Goal: Task Accomplishment & Management: Complete application form

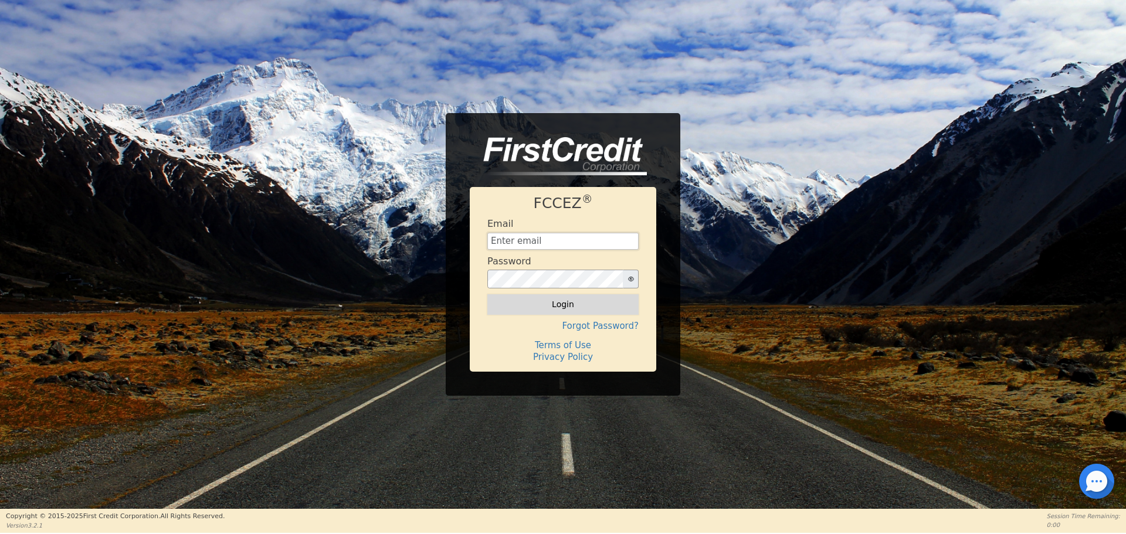
type input "[EMAIL_ADDRESS][DOMAIN_NAME]"
click at [570, 307] on button "Login" at bounding box center [562, 304] width 151 height 20
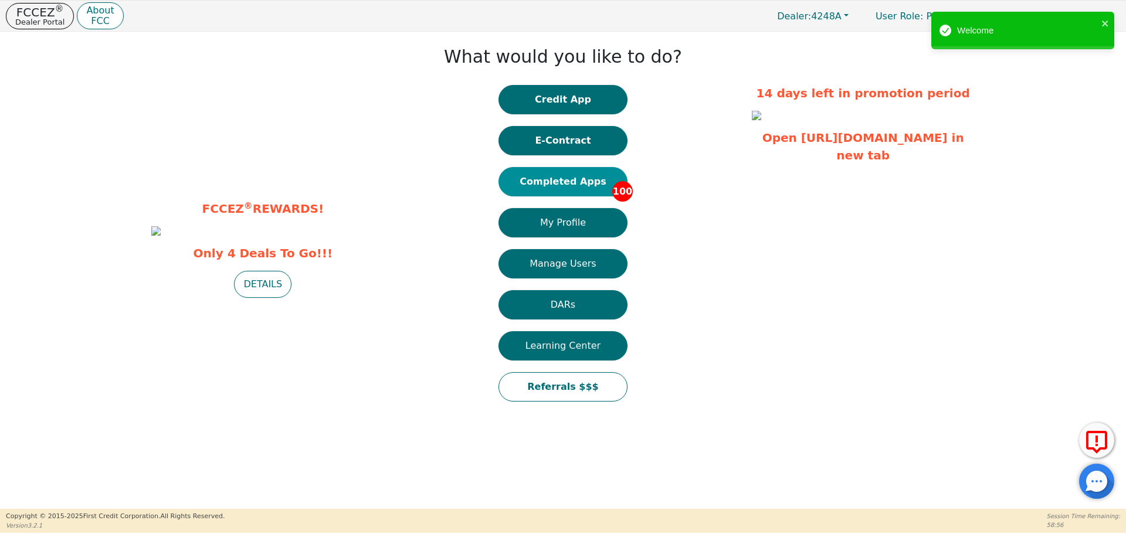
click at [574, 181] on button "Completed Apps 100" at bounding box center [562, 181] width 129 height 29
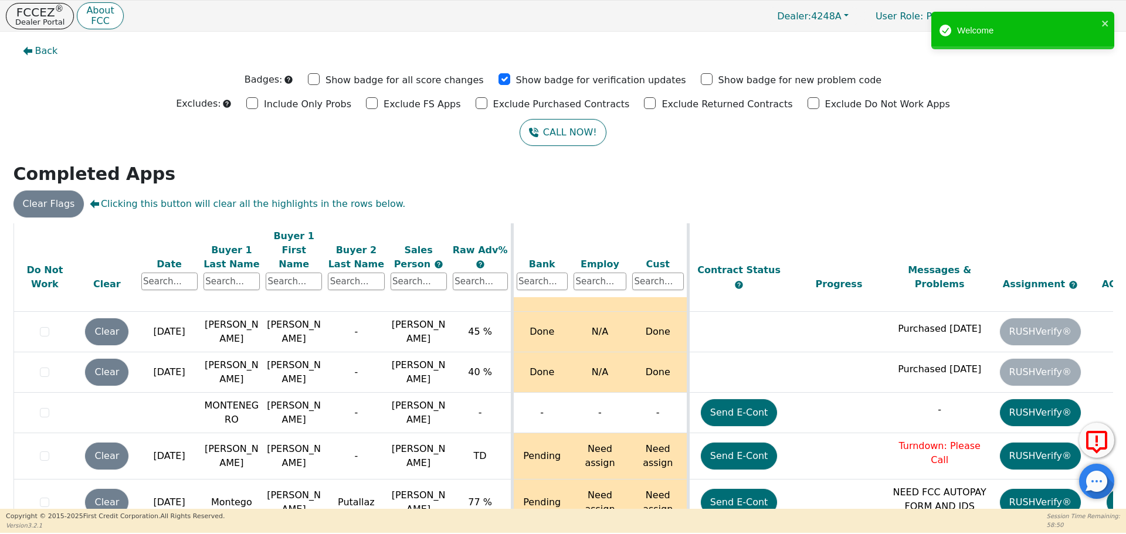
scroll to position [4344, 0]
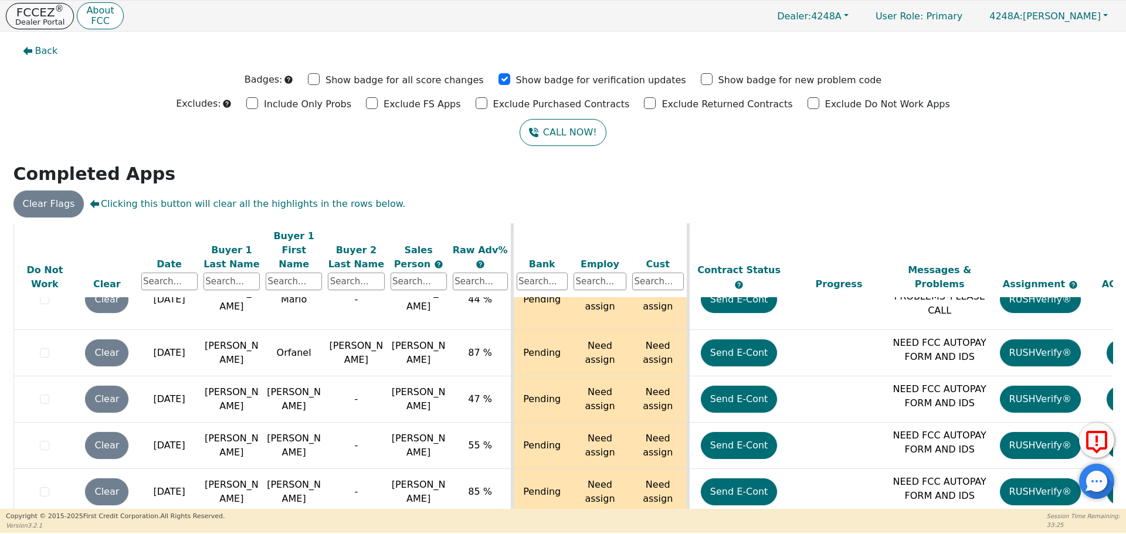
click at [34, 18] on p "Dealer Portal" at bounding box center [39, 22] width 49 height 8
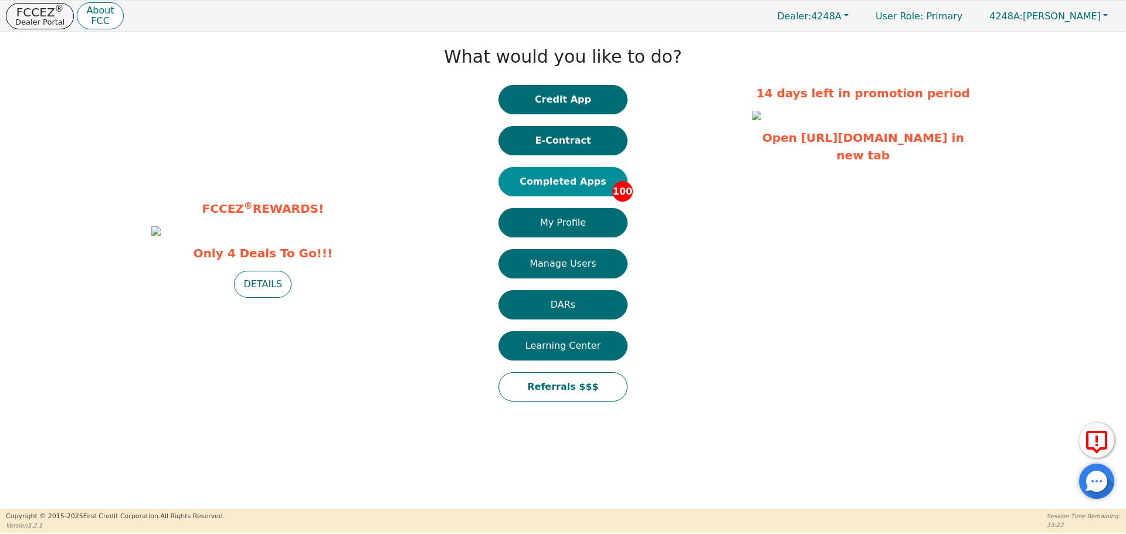
click at [562, 181] on button "Completed Apps 100" at bounding box center [562, 181] width 129 height 29
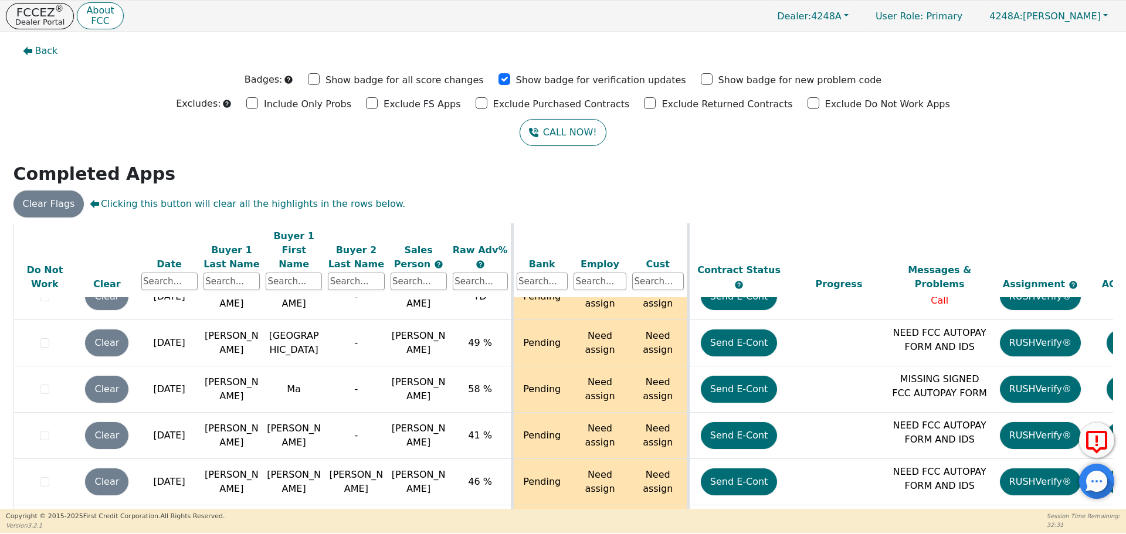
scroll to position [2643, 0]
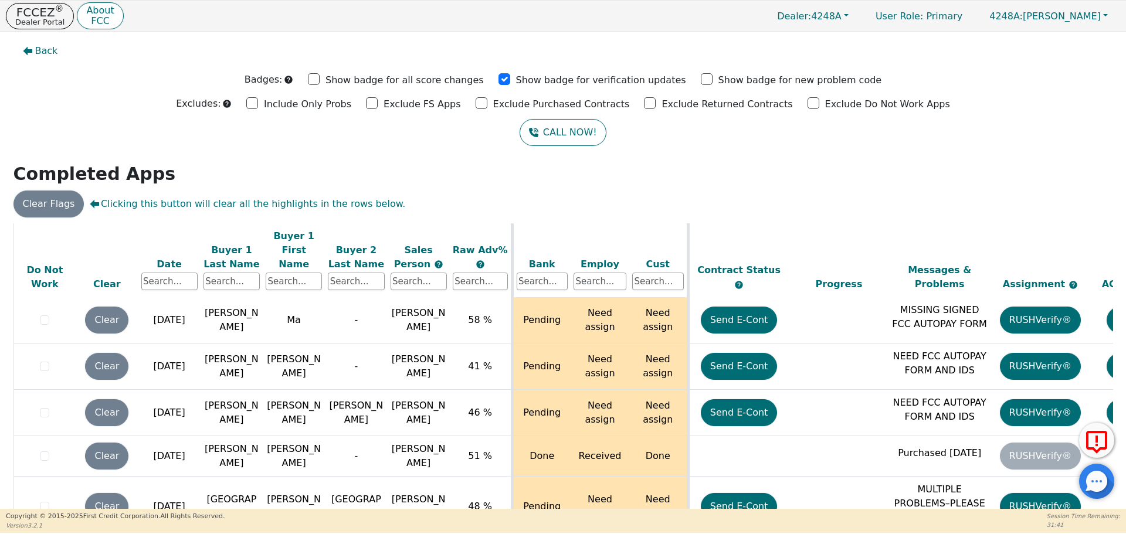
click at [1107, 408] on div "ALL VALUES ON THIS PAGE ARE UPDATED IN REAL TIME VERIFICATION STATUS Do Not Wor…" at bounding box center [562, 383] width 1099 height 321
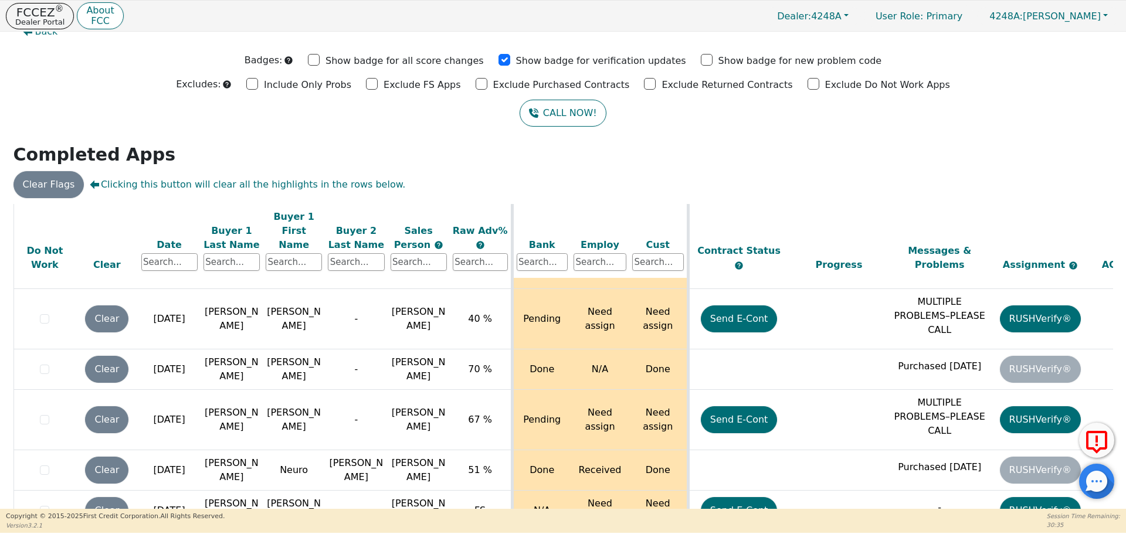
scroll to position [1615, 0]
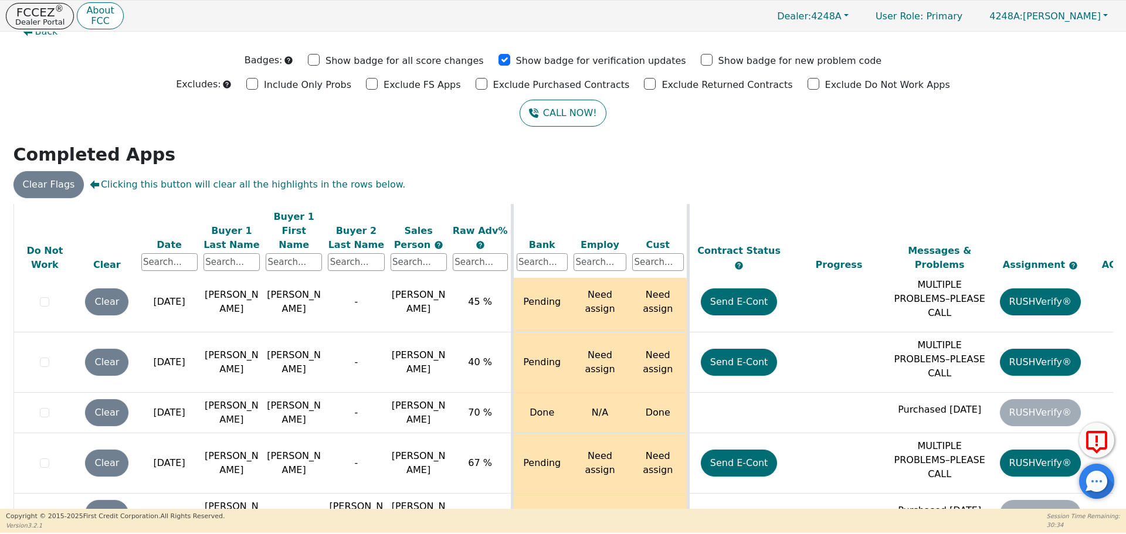
drag, startPoint x: 1124, startPoint y: 198, endPoint x: 1145, endPoint y: 248, distance: 54.7
click at [1125, 248] on html "FCCEZ ® Dealer Portal About FCC Dealer: 4248A User Role : Primary 4248A: [PERSO…" at bounding box center [563, 266] width 1126 height 533
click at [1105, 494] on td at bounding box center [1140, 514] width 101 height 40
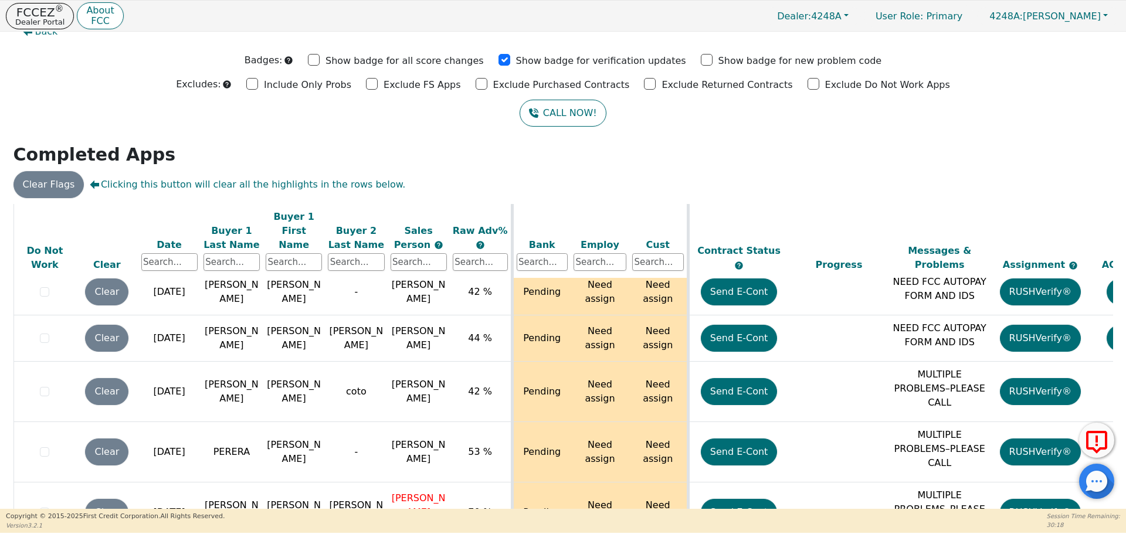
scroll to position [691, 0]
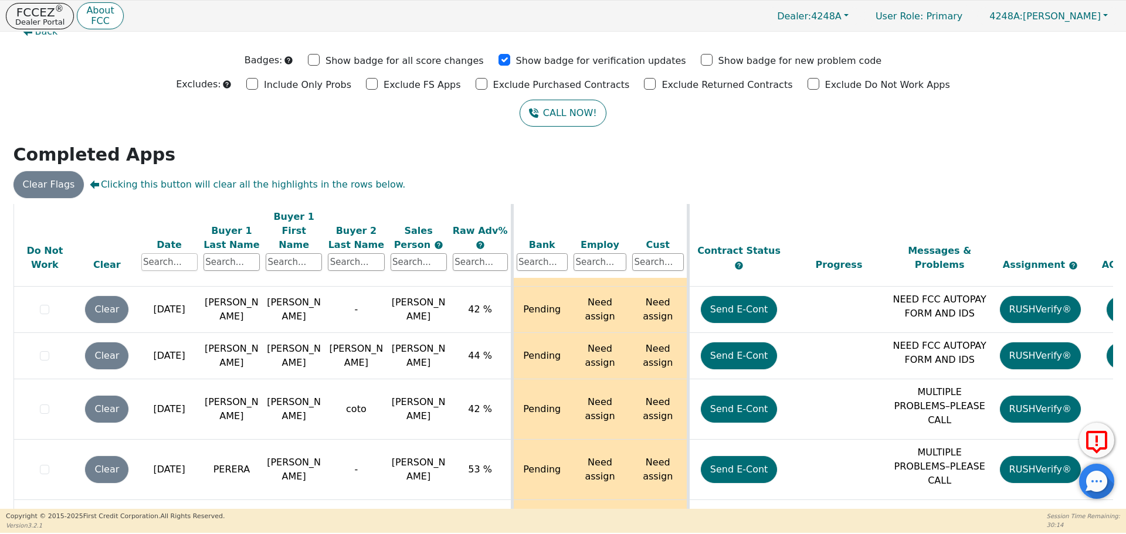
click at [156, 253] on input "text" at bounding box center [169, 262] width 56 height 18
click at [232, 253] on input "text" at bounding box center [231, 262] width 56 height 18
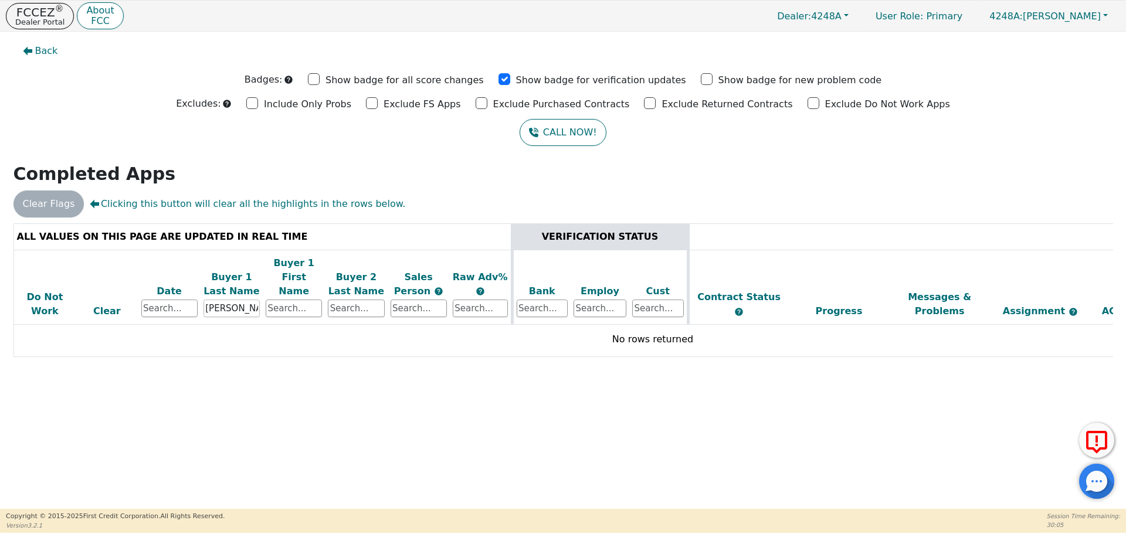
scroll to position [0, 0]
type input "[PERSON_NAME]"
click at [44, 13] on p "FCCEZ ®" at bounding box center [39, 12] width 49 height 12
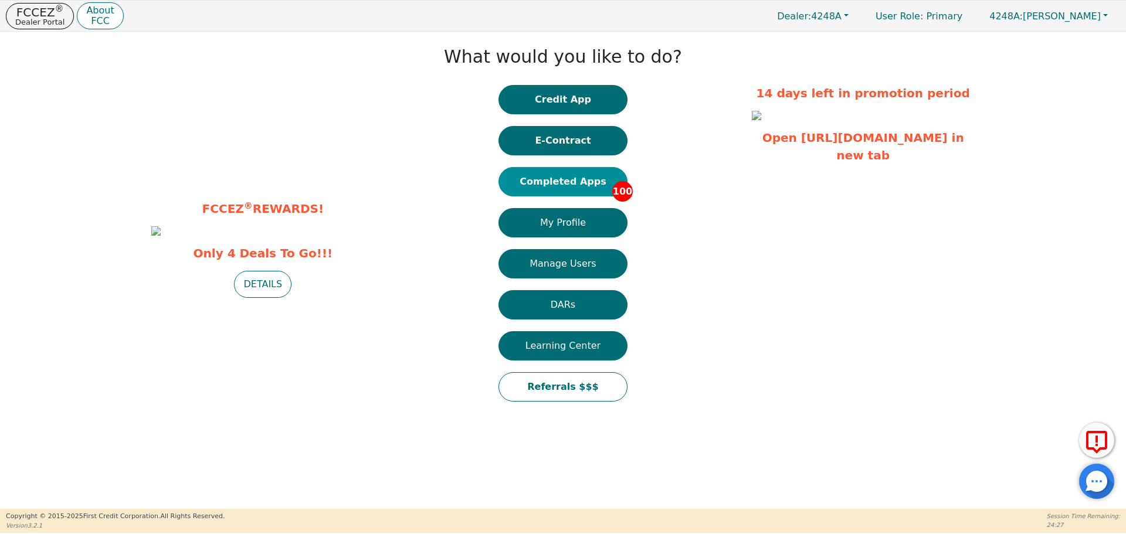
click at [575, 179] on button "Completed Apps 100" at bounding box center [562, 181] width 129 height 29
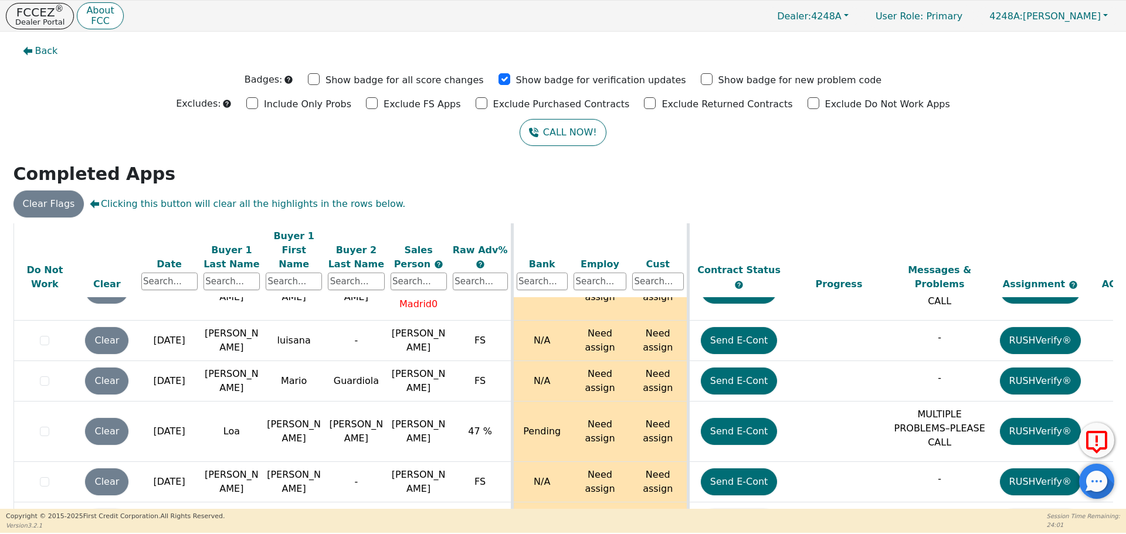
scroll to position [985, 0]
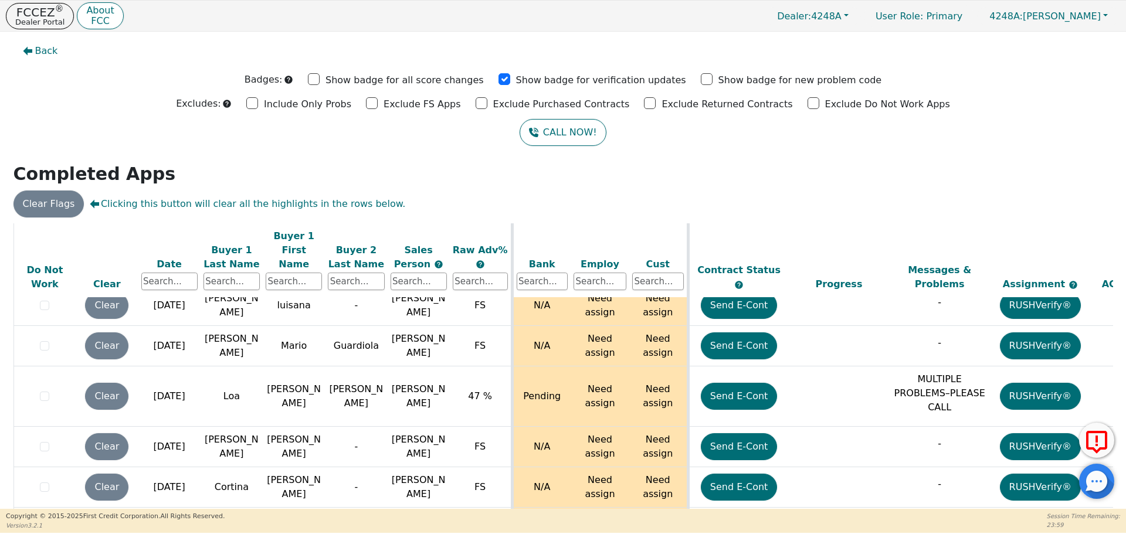
click at [347, 225] on th "Buyer 2 Last Name" at bounding box center [356, 260] width 62 height 75
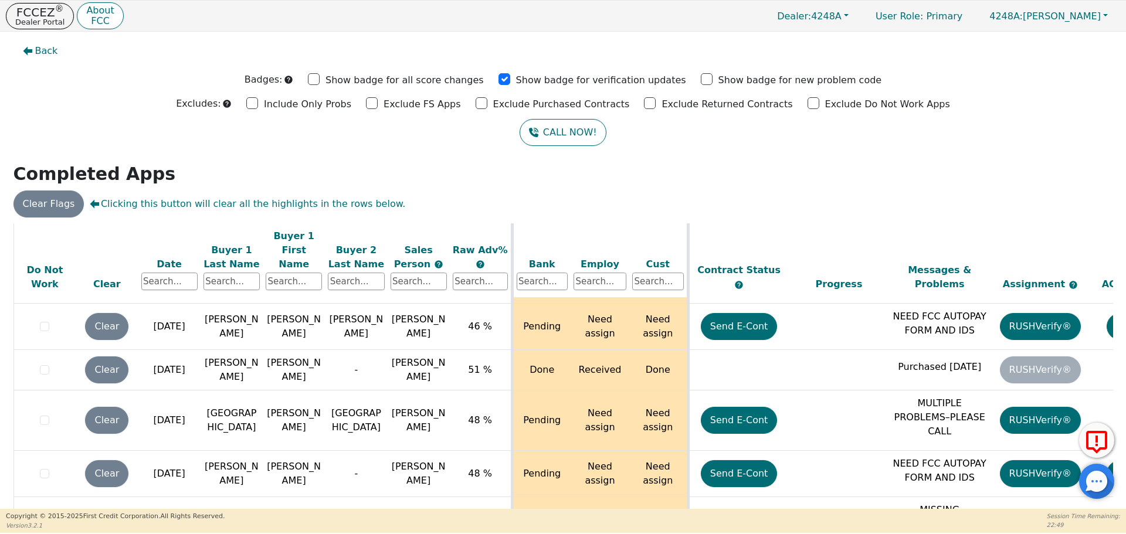
scroll to position [2781, 0]
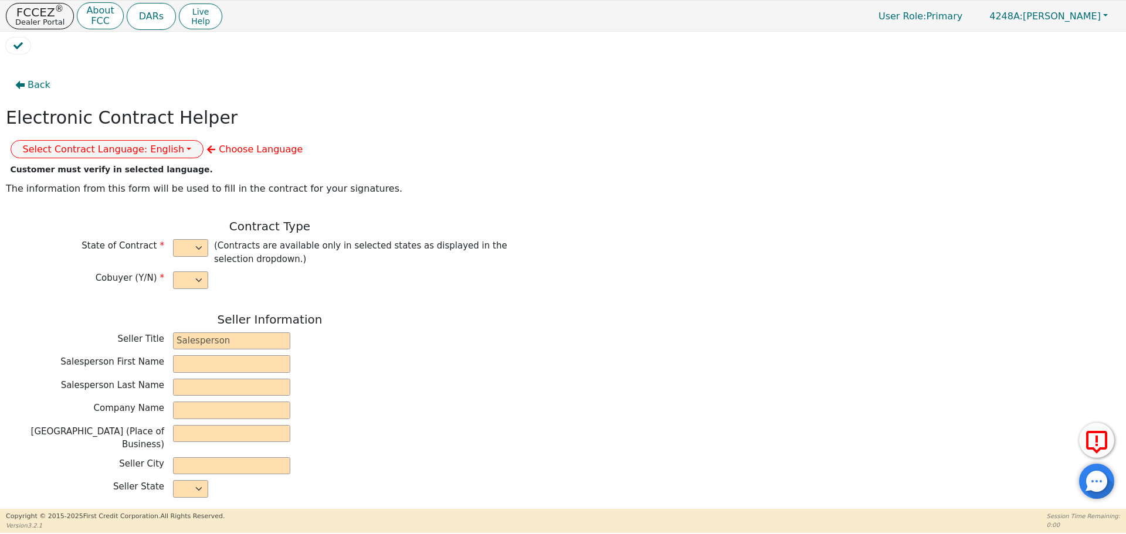
select select "y"
type input "owner"
type input "[PERSON_NAME]"
type input "[GEOGRAPHIC_DATA]"
type input "AQUA REMACH LLC"
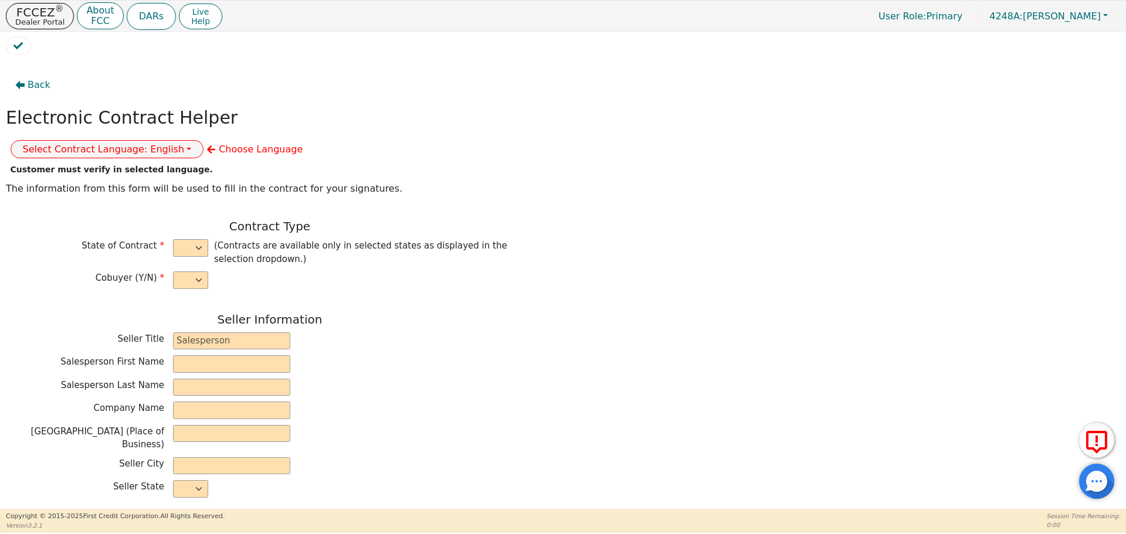
type input "[STREET_ADDRESS]"
type input "[GEOGRAPHIC_DATA]"
select select "[GEOGRAPHIC_DATA]"
type input "77070"
type input "[PERSON_NAME]"
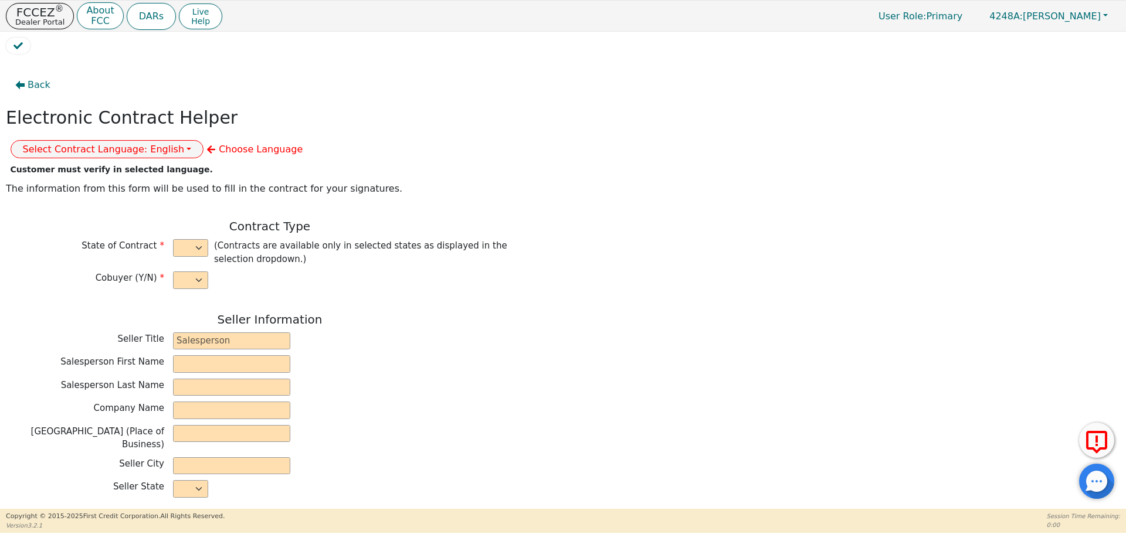
type input "[PERSON_NAME]"
type input "[EMAIL_ADDRESS][DOMAIN_NAME]"
type input "[PERSON_NAME]"
type input "[STREET_ADDRESS]"
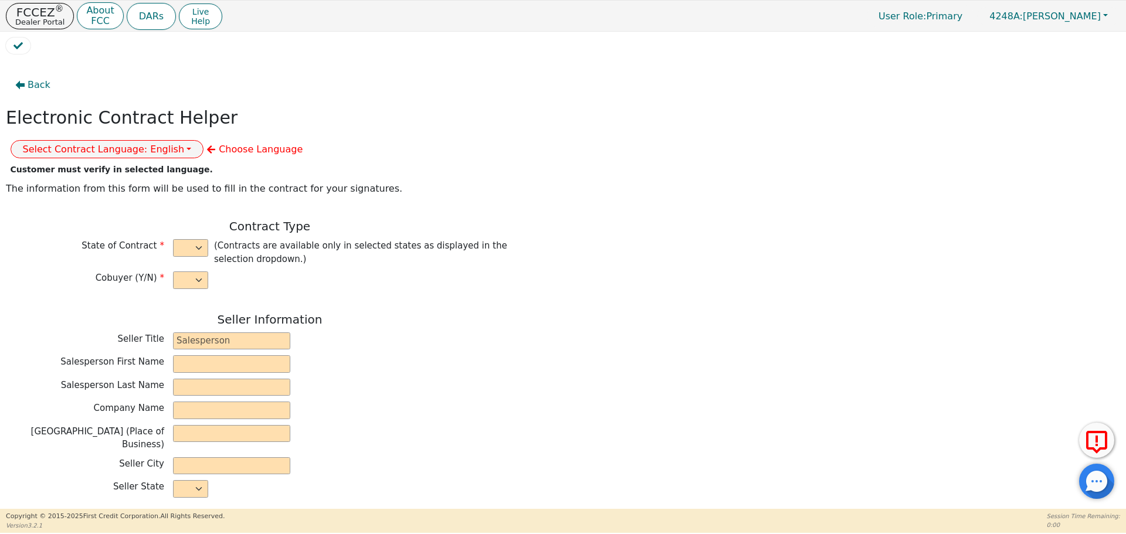
type input "[GEOGRAPHIC_DATA]"
select select "[GEOGRAPHIC_DATA]"
type input "77072"
type input "[DATE]"
type input "17.99"
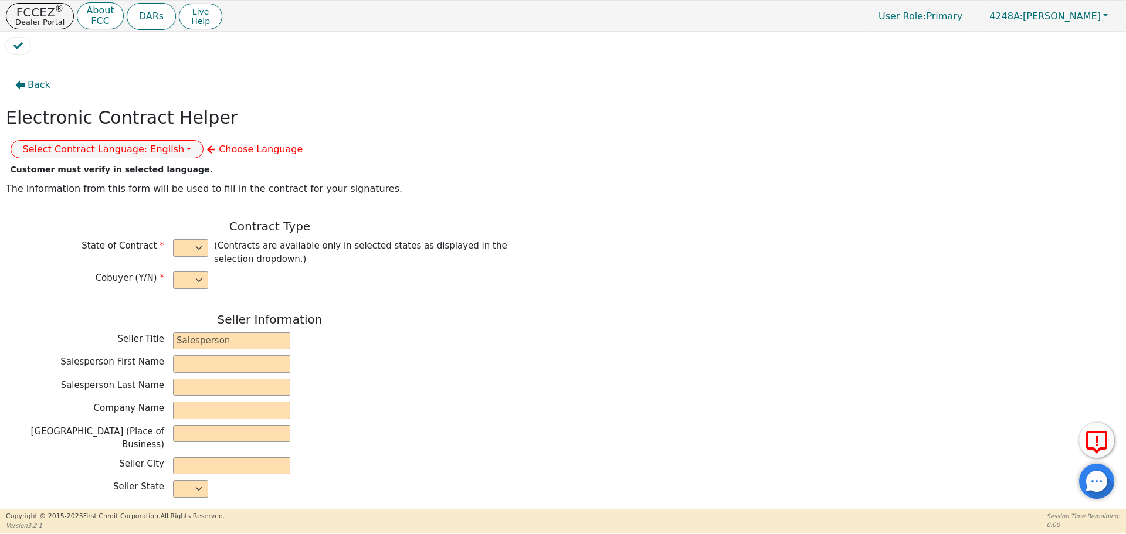
type input "[DATE]"
type input "60"
type input "0"
type input "8500.00"
type input "0.00"
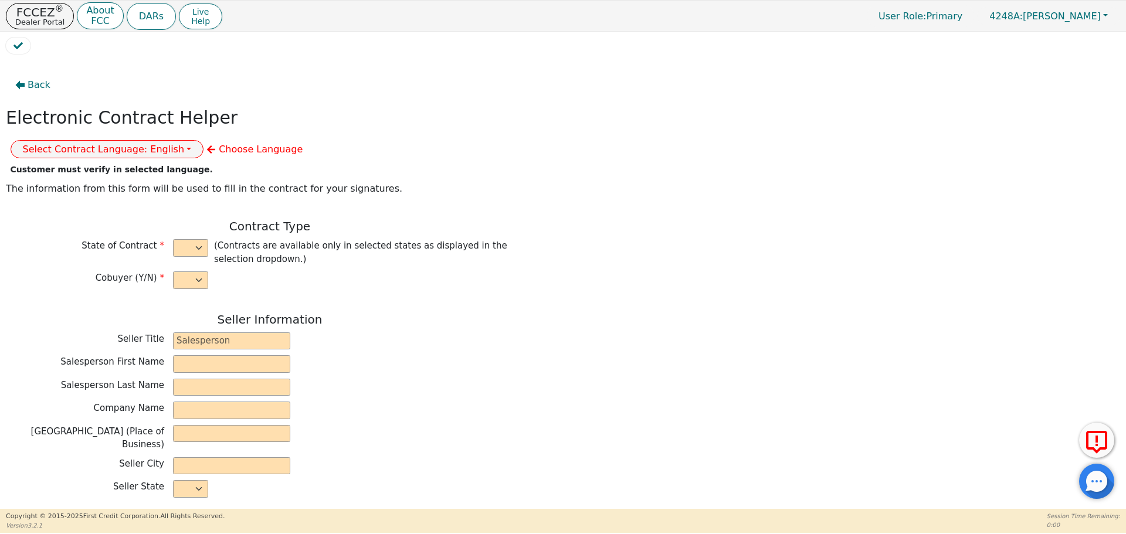
type input "8500.00"
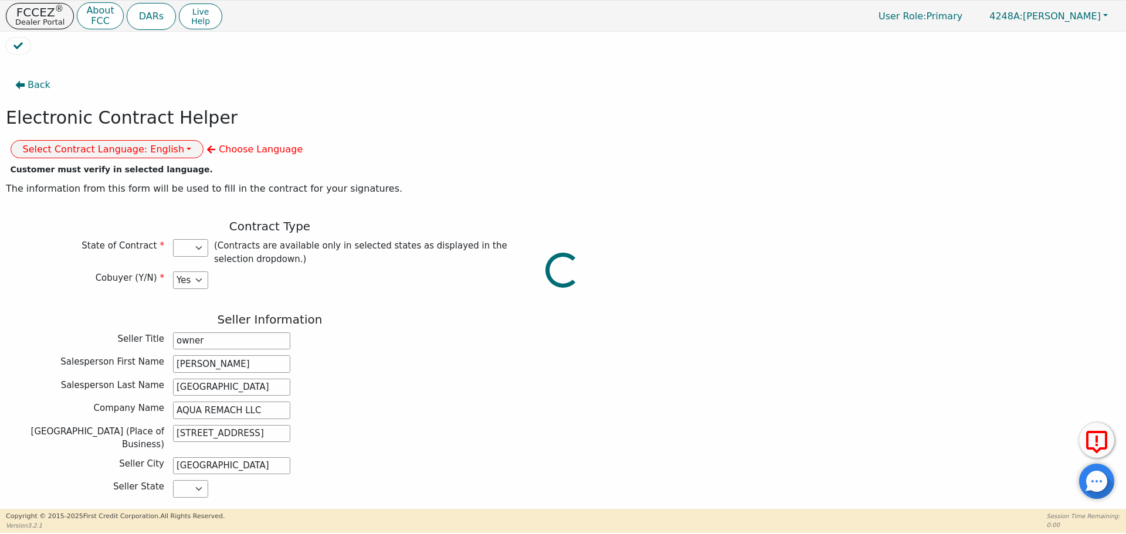
select select "[GEOGRAPHIC_DATA]"
click at [204, 140] on button "Select Contract Language: English" at bounding box center [107, 149] width 193 height 18
click at [104, 183] on link "Spanish" at bounding box center [57, 191] width 93 height 16
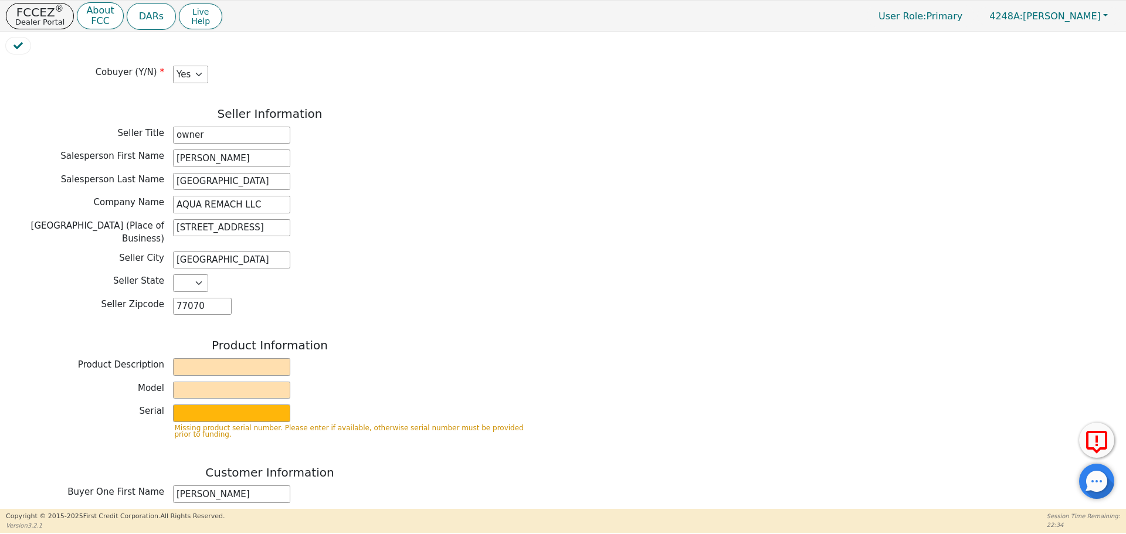
scroll to position [208, 0]
click at [210, 356] on input "text" at bounding box center [231, 365] width 117 height 18
type input "WATER SYSTEM"
click at [193, 380] on input "text" at bounding box center [231, 389] width 117 height 18
type input "6P"
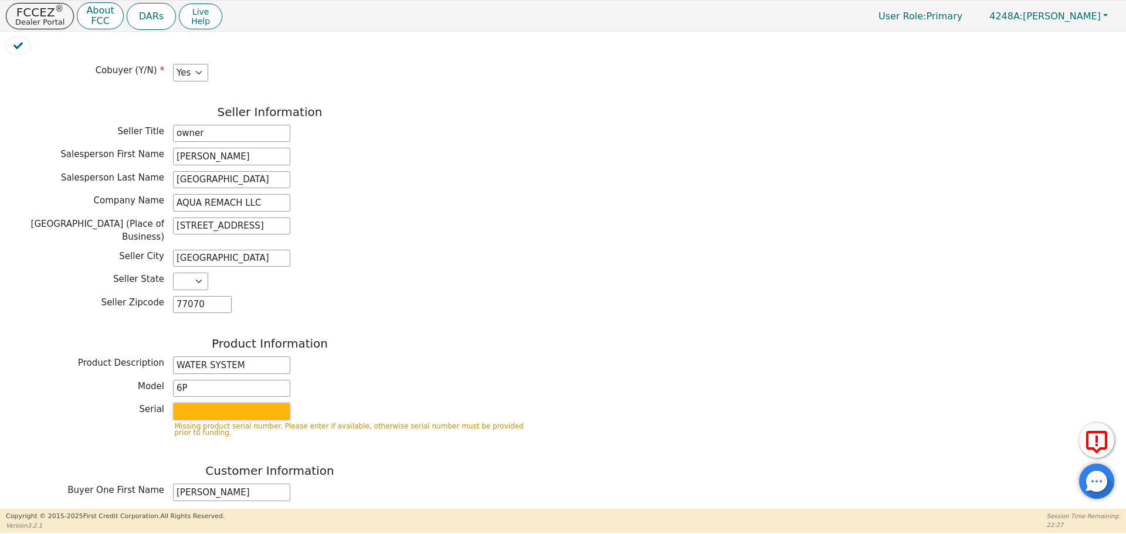
click at [198, 403] on input "text" at bounding box center [231, 412] width 117 height 18
type input "S2178654"
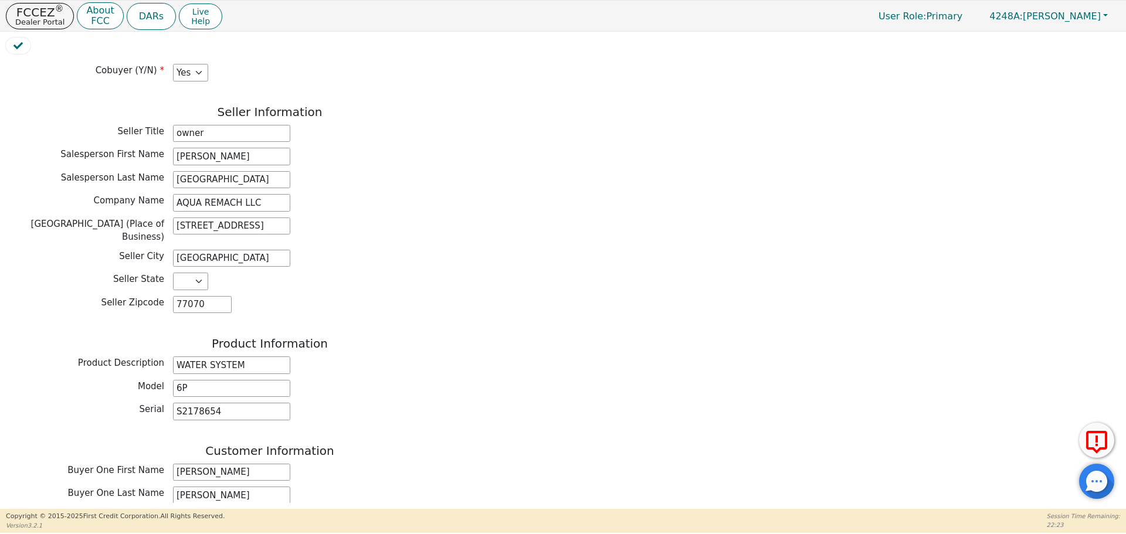
drag, startPoint x: 1114, startPoint y: 256, endPoint x: 1114, endPoint y: 267, distance: 10.6
click at [1114, 267] on div "Back Electronic Contract Helper Select Contract Language: Español English Spani…" at bounding box center [563, 281] width 1114 height 443
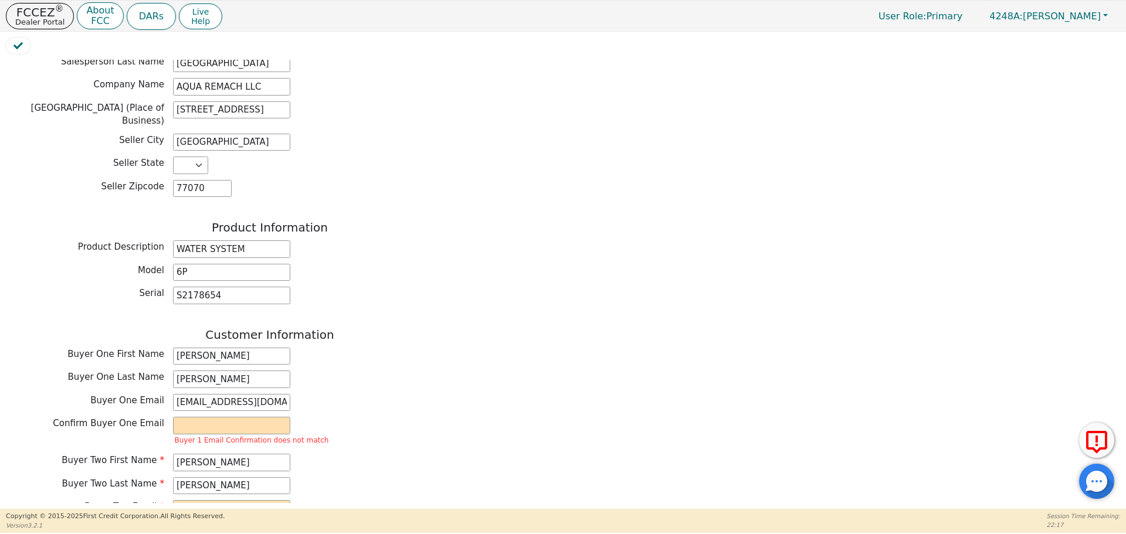
scroll to position [324, 0]
click at [474, 393] on div "Buyer One Email [EMAIL_ADDRESS][DOMAIN_NAME]" at bounding box center [270, 402] width 528 height 18
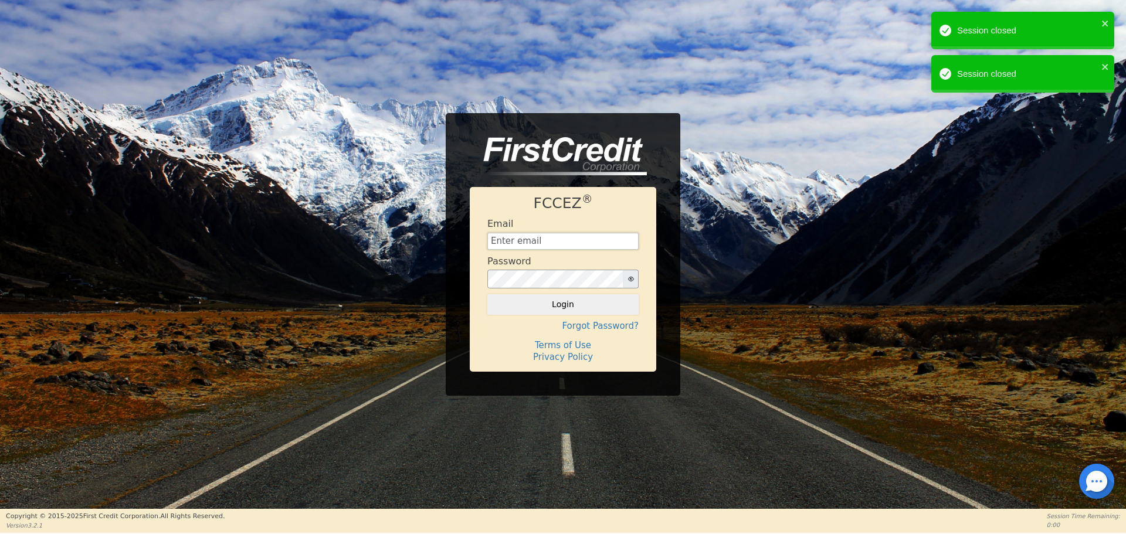
type input "[EMAIL_ADDRESS][DOMAIN_NAME]"
